Goal: Task Accomplishment & Management: Manage account settings

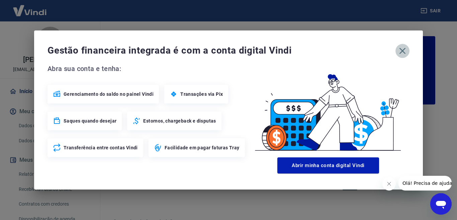
click at [403, 50] on icon "button" at bounding box center [402, 51] width 6 height 6
